Goal: Navigation & Orientation: Find specific page/section

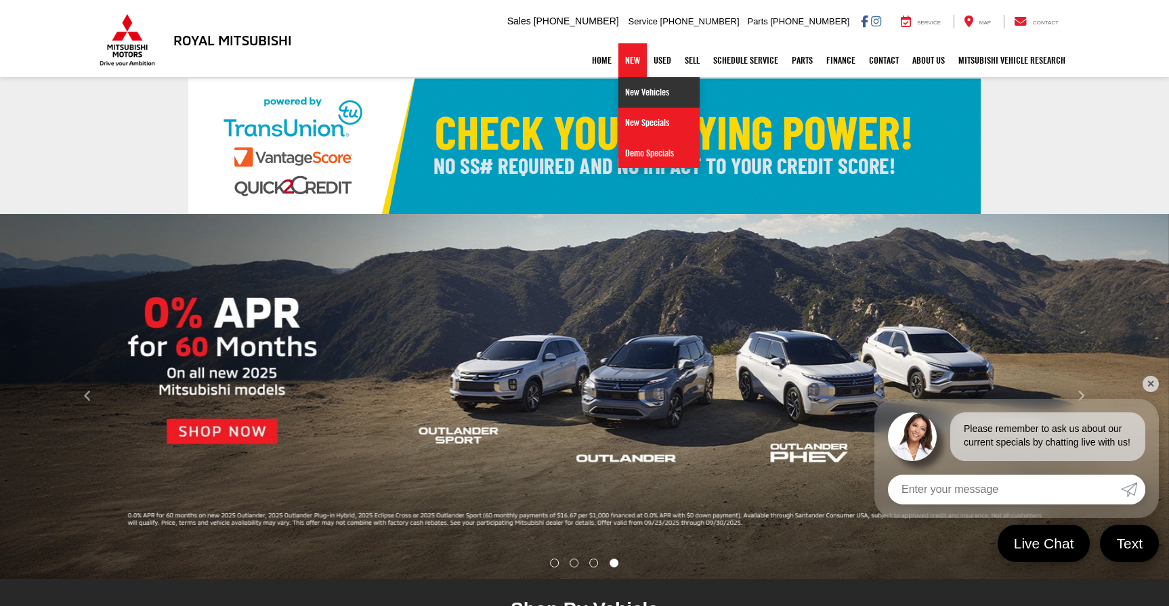
click at [638, 92] on link "New Vehicles" at bounding box center [658, 92] width 81 height 30
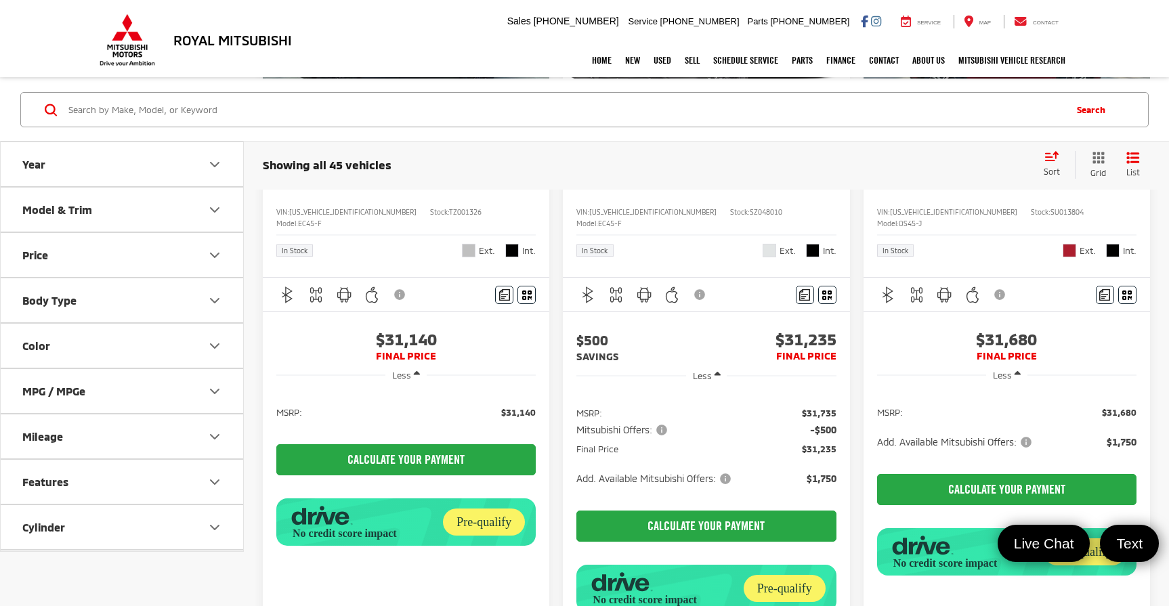
scroll to position [1006, 0]
